Goal: Task Accomplishment & Management: Manage account settings

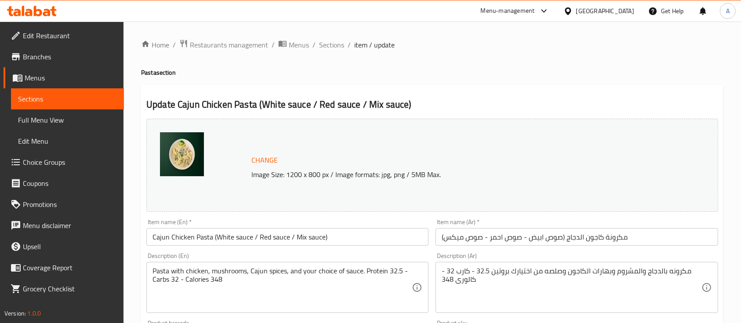
click at [625, 13] on div "[GEOGRAPHIC_DATA]" at bounding box center [605, 11] width 58 height 10
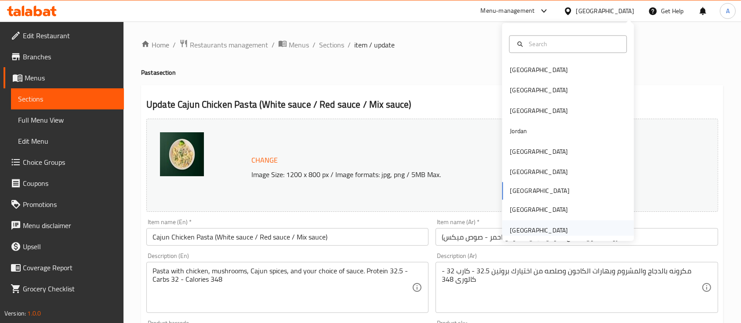
click at [537, 226] on div "[GEOGRAPHIC_DATA]" at bounding box center [538, 230] width 58 height 10
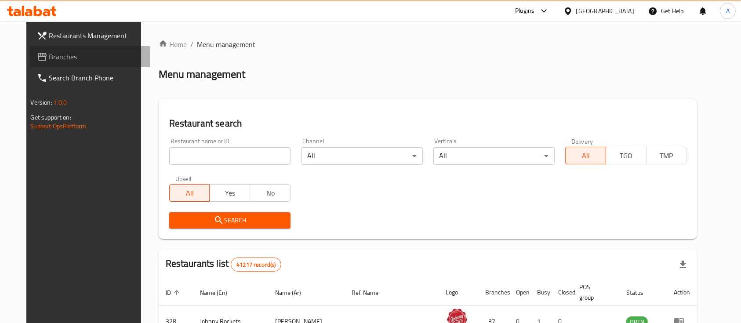
click at [66, 55] on span "Branches" at bounding box center [96, 56] width 94 height 11
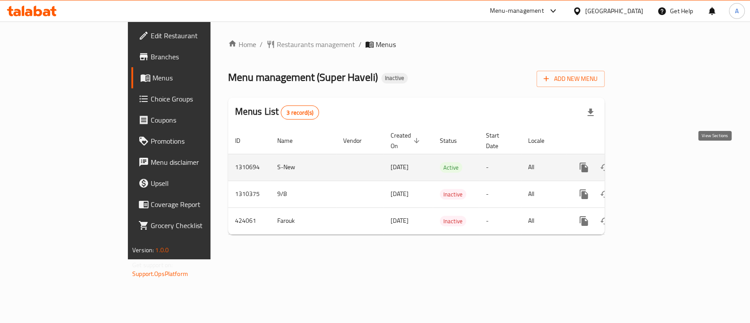
click at [651, 163] on icon "enhanced table" at bounding box center [647, 167] width 8 height 8
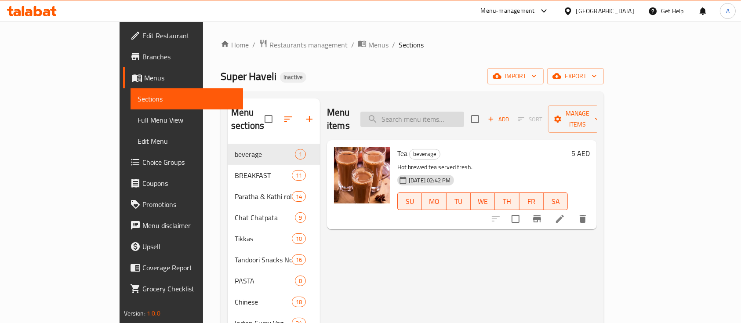
click at [464, 112] on input "search" at bounding box center [412, 119] width 104 height 15
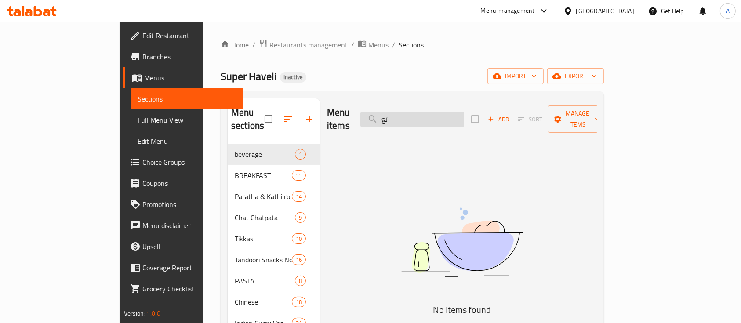
type input "ت"
click at [447, 113] on input "jul" at bounding box center [412, 119] width 104 height 15
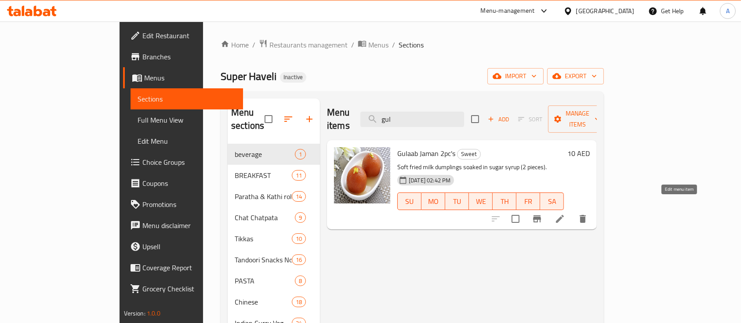
type input "gul"
click at [565, 213] on icon at bounding box center [559, 218] width 11 height 11
